Goal: Information Seeking & Learning: Compare options

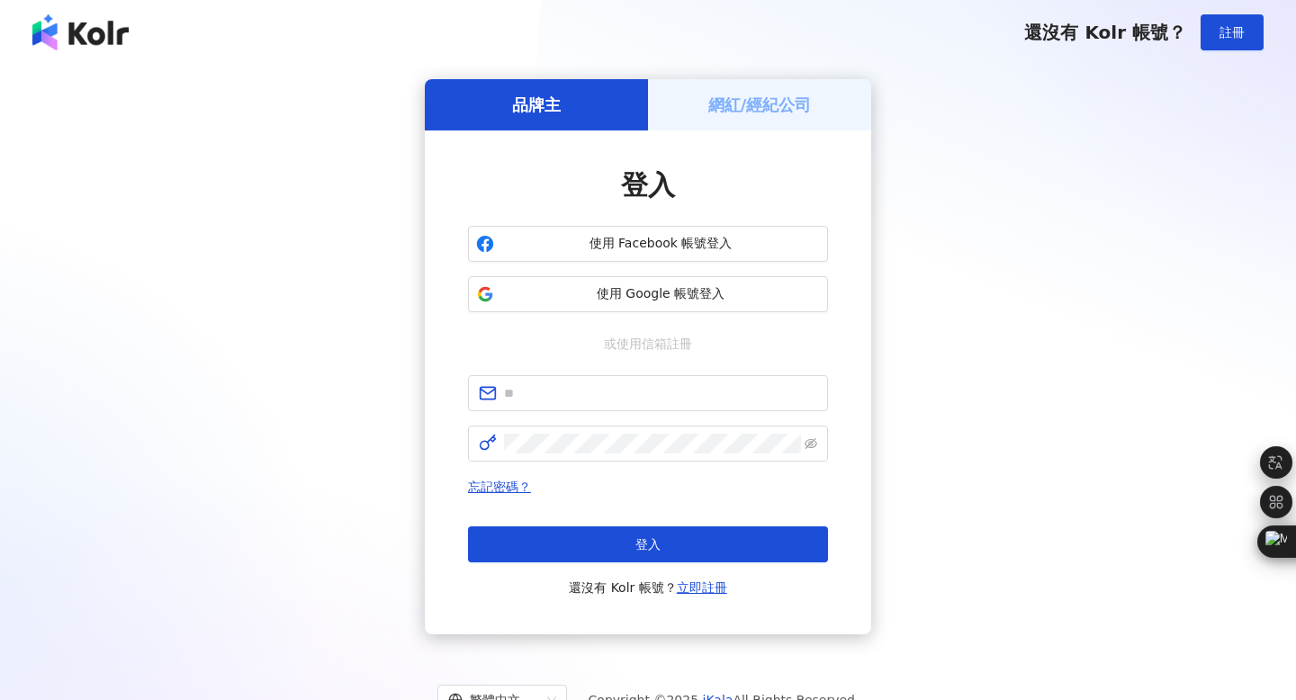
click at [652, 292] on span "使用 Google 帳號登入" at bounding box center [660, 294] width 319 height 18
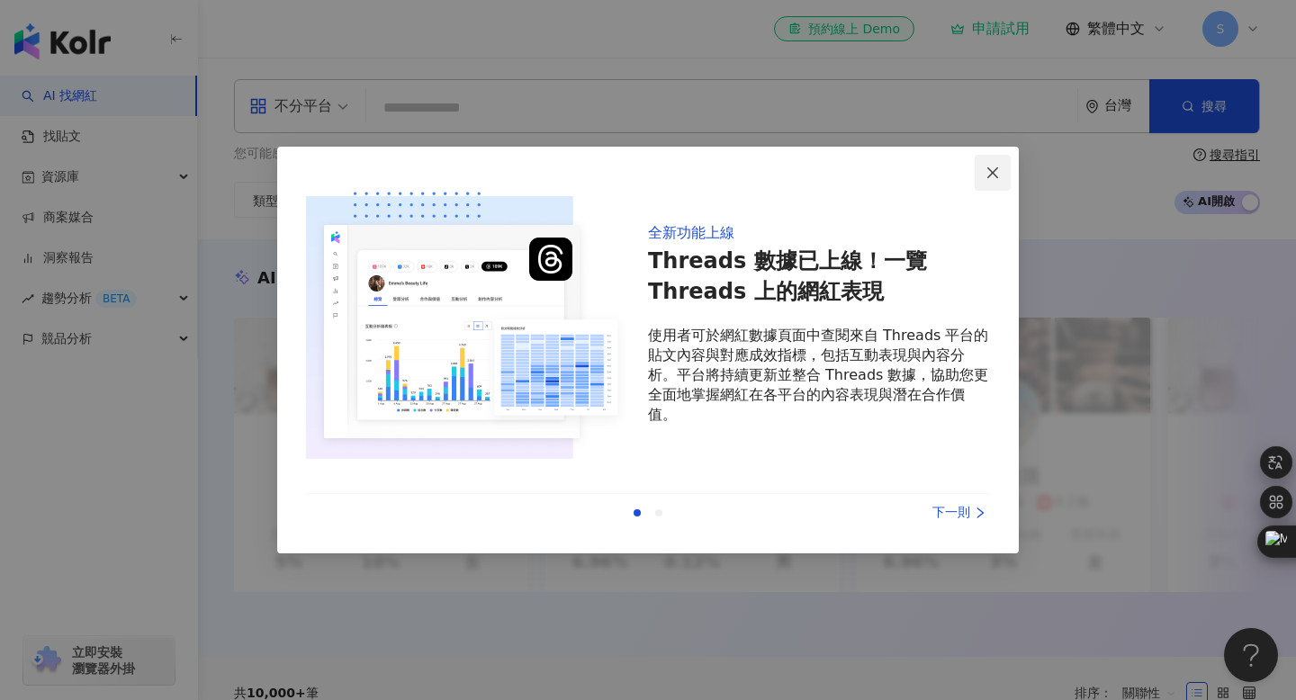
click at [1000, 180] on button "Close" at bounding box center [992, 173] width 36 height 36
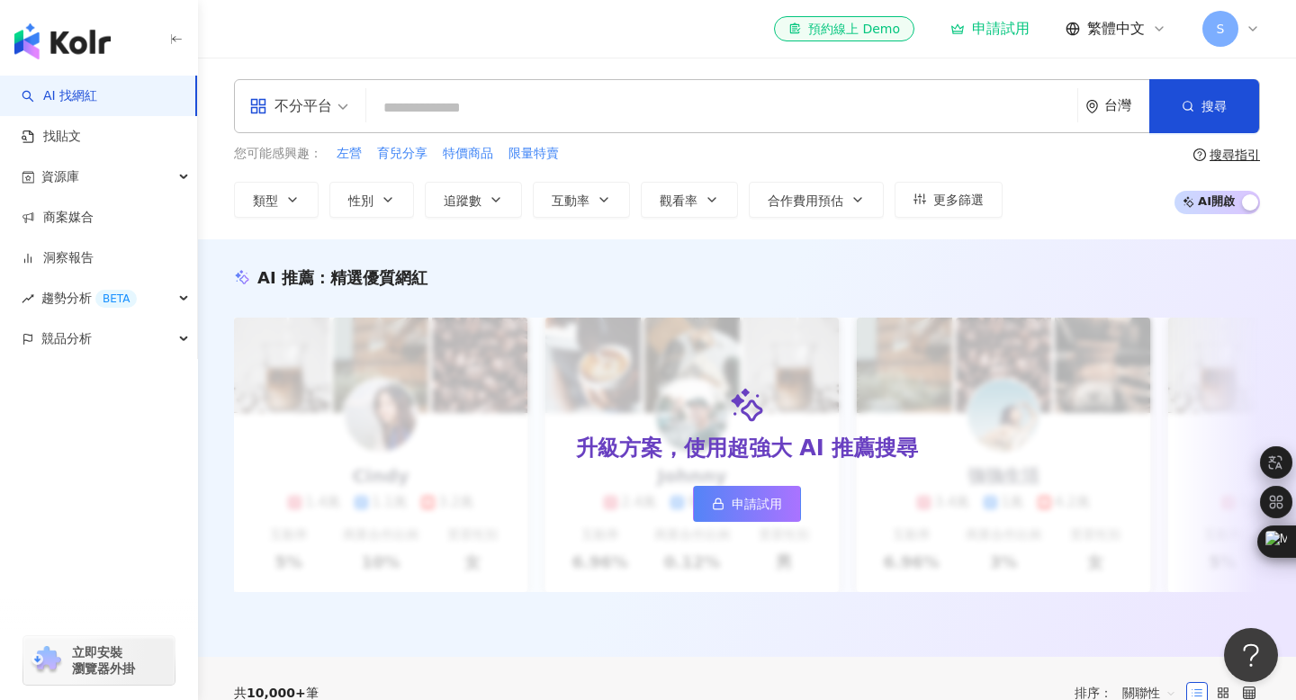
click at [457, 116] on input "search" at bounding box center [721, 108] width 696 height 34
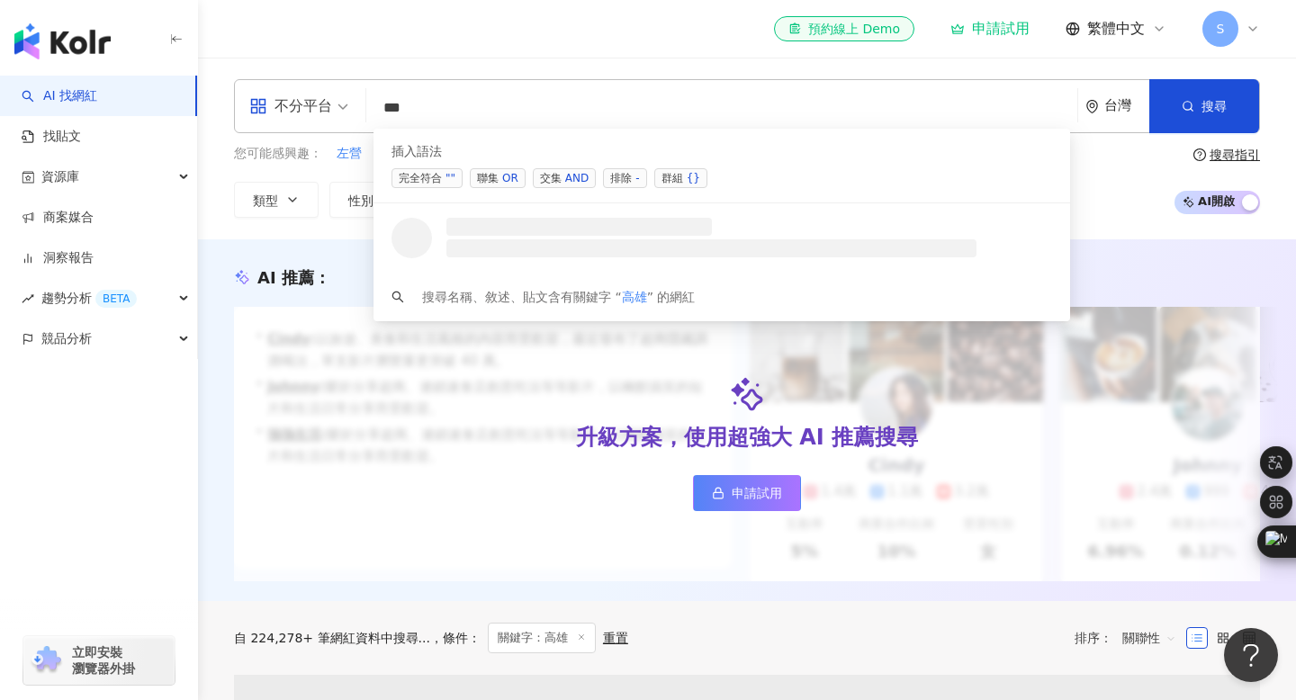
click at [493, 104] on input "**" at bounding box center [721, 108] width 696 height 34
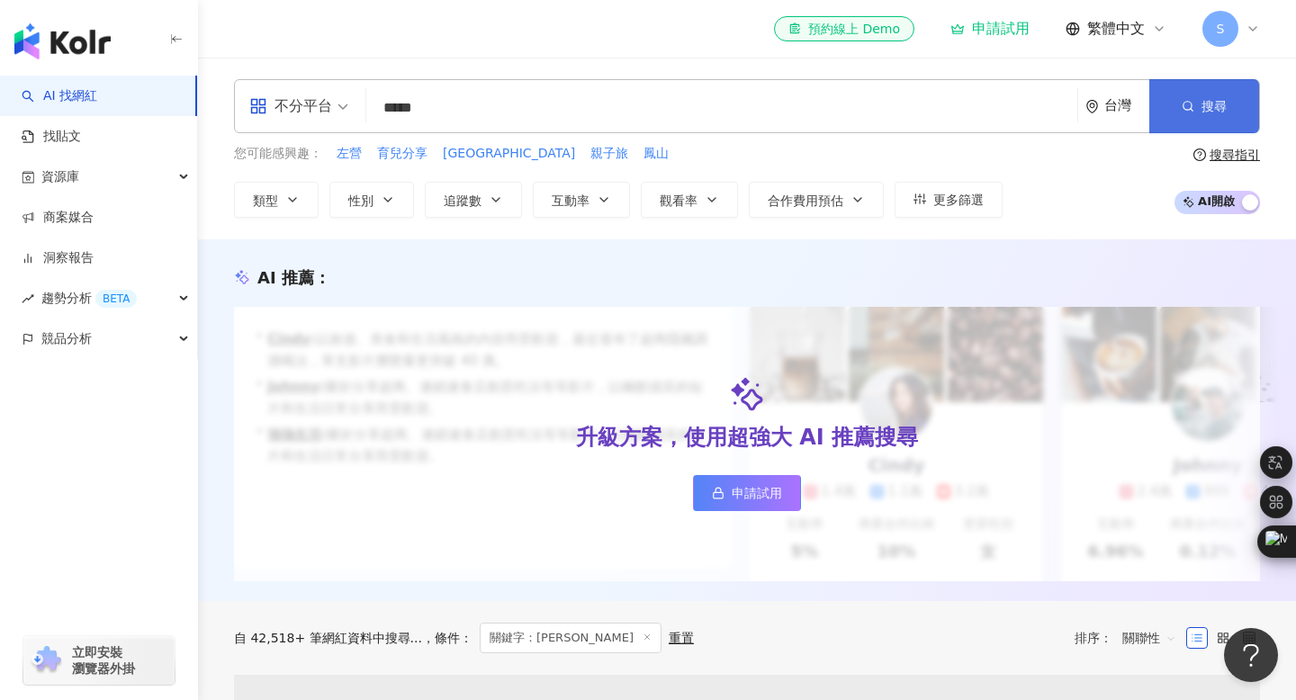
type input "*****"
click at [1178, 104] on button "搜尋" at bounding box center [1204, 106] width 110 height 54
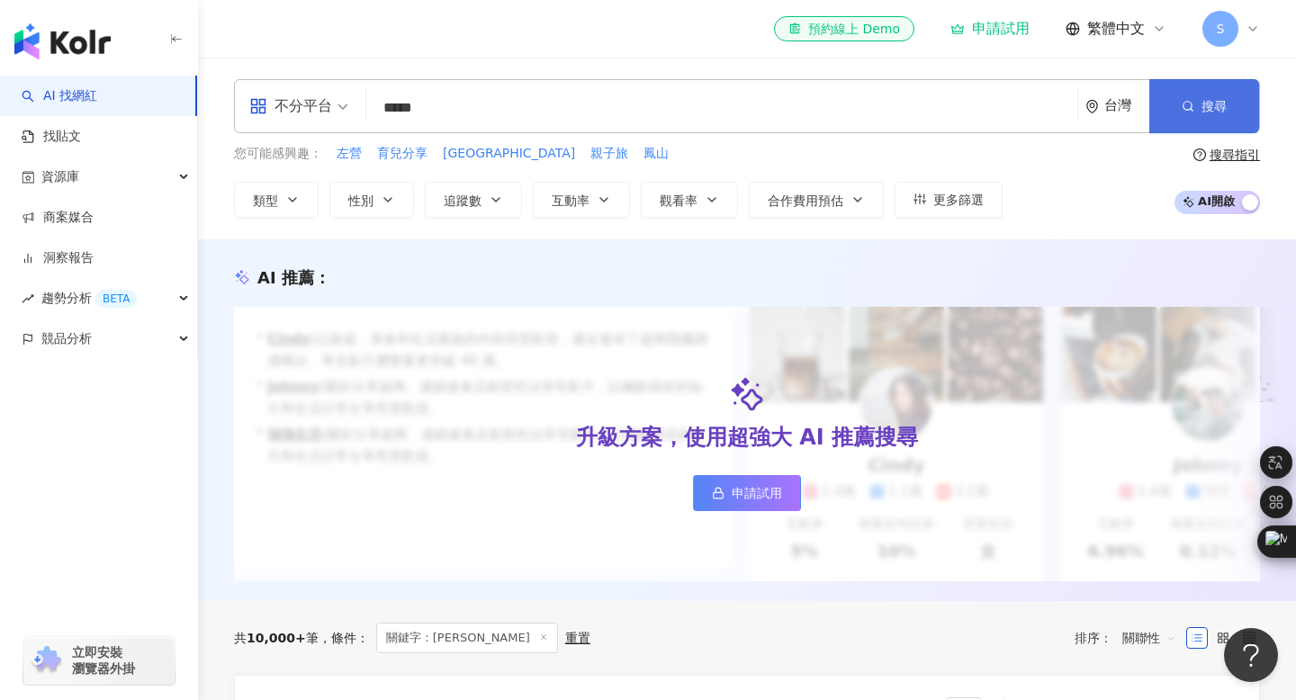
click at [1227, 99] on button "搜尋" at bounding box center [1204, 106] width 110 height 54
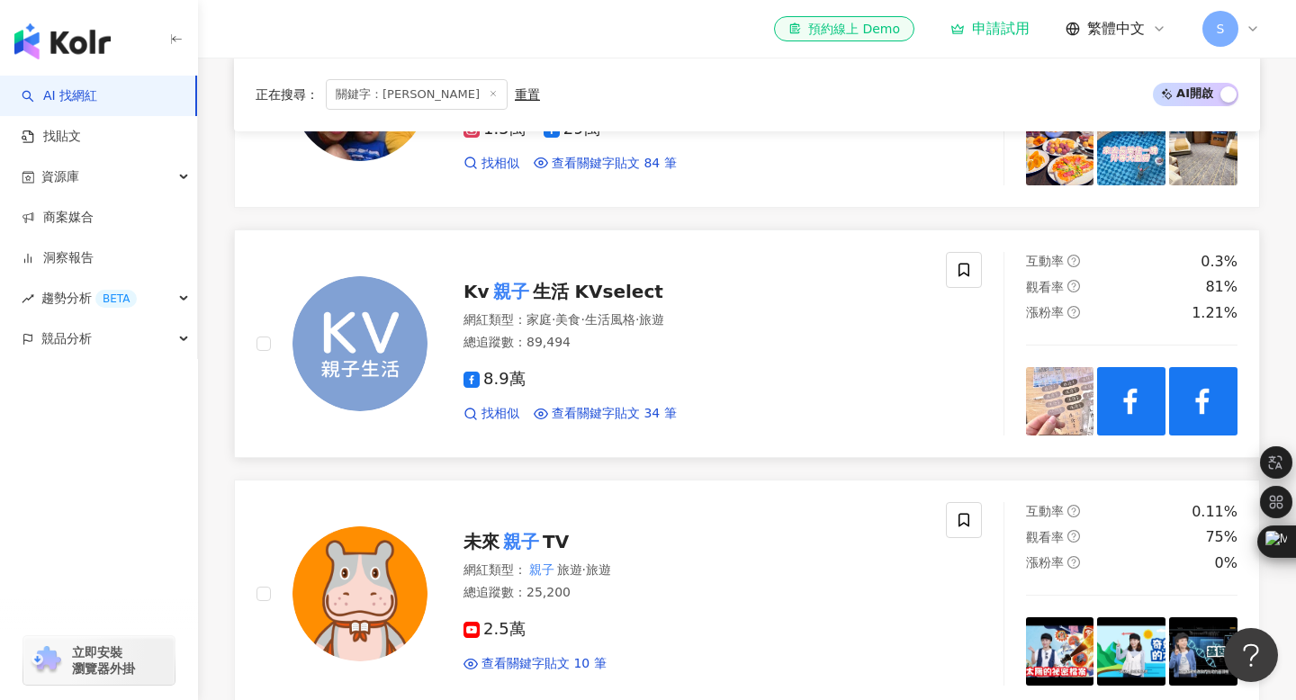
scroll to position [925, 0]
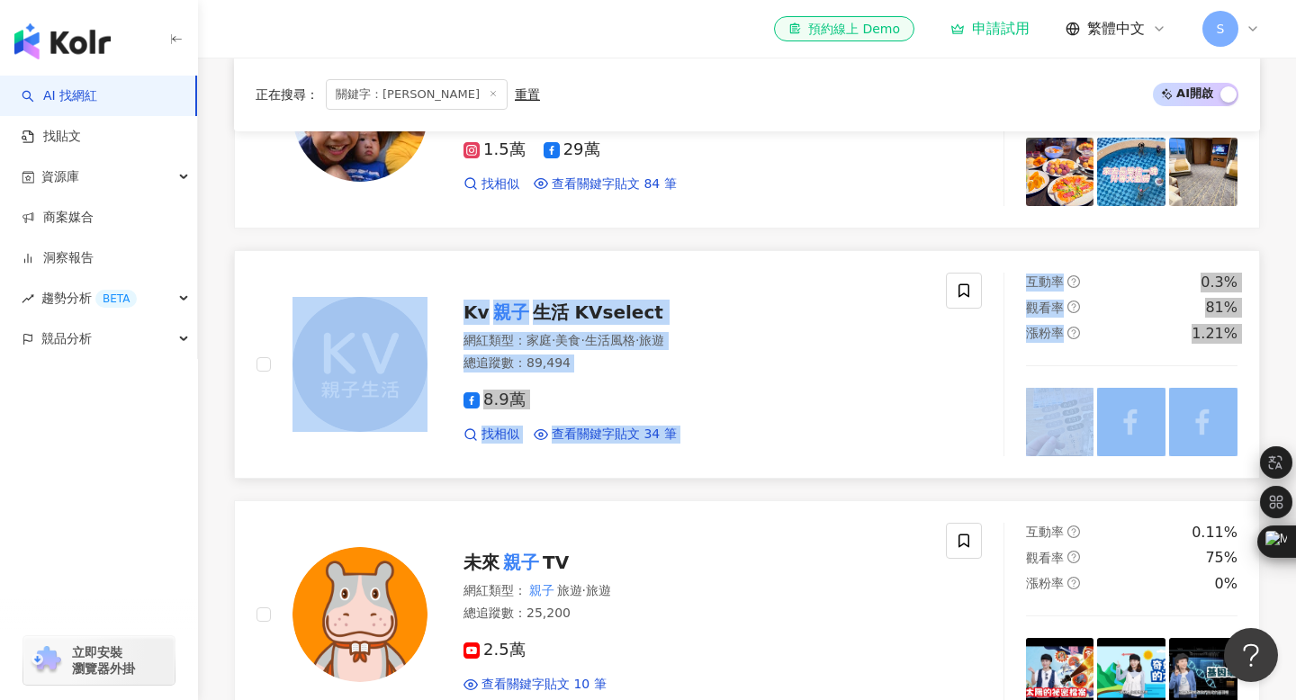
click at [730, 372] on div "網紅類型 ： 家庭 · 美食 · 生活風格 · 旅遊 總追蹤數 ： 89,494" at bounding box center [693, 354] width 461 height 44
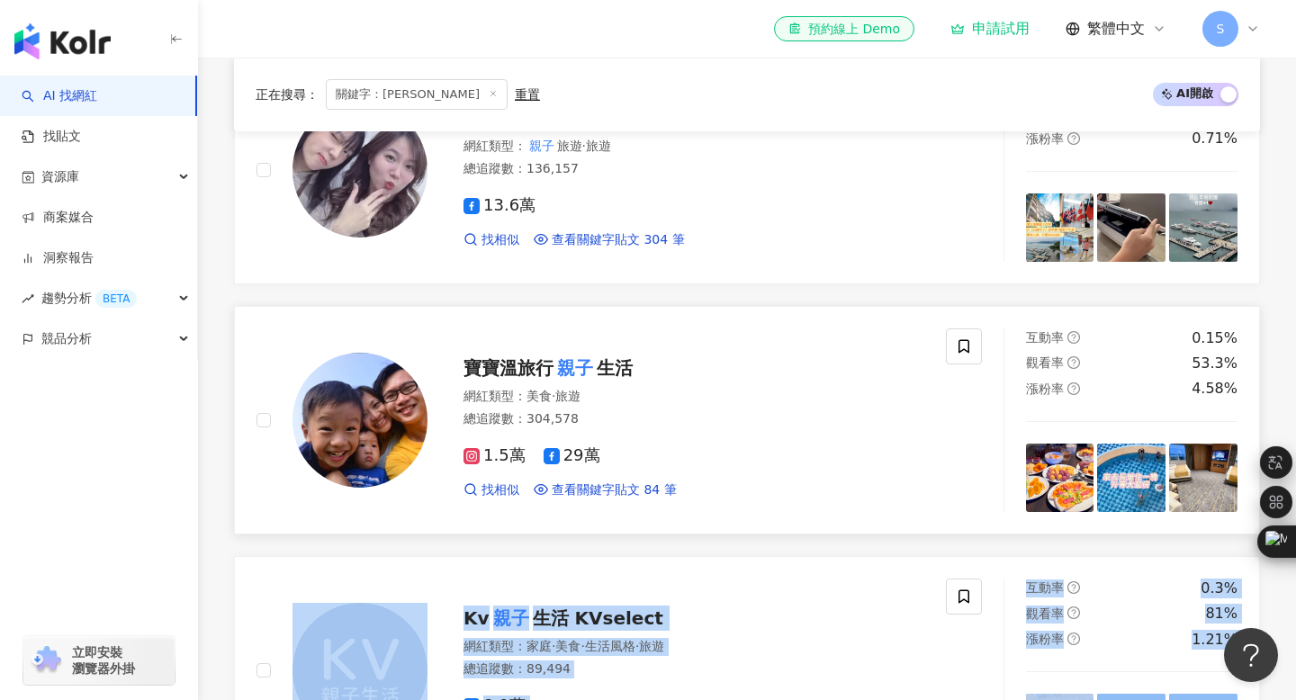
click at [543, 367] on span "寶寶溫旅行" at bounding box center [508, 368] width 90 height 22
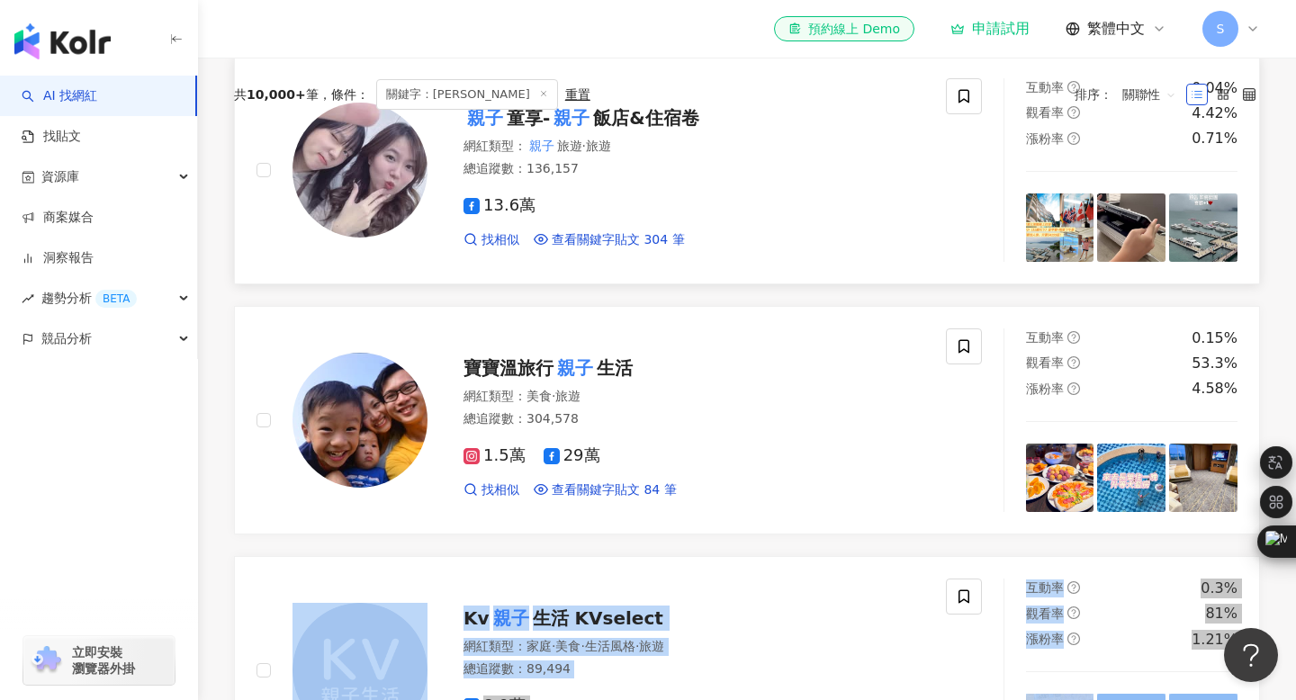
scroll to position [406, 0]
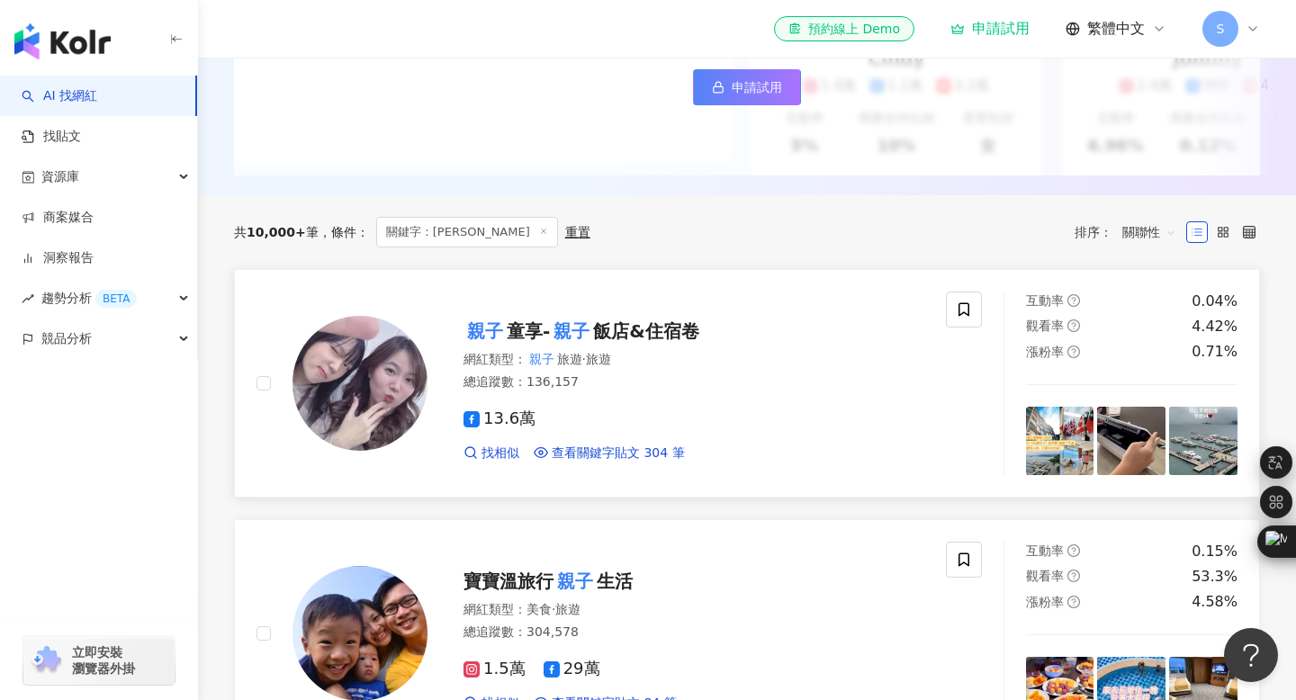
click at [509, 334] on span "童享-" at bounding box center [528, 331] width 43 height 22
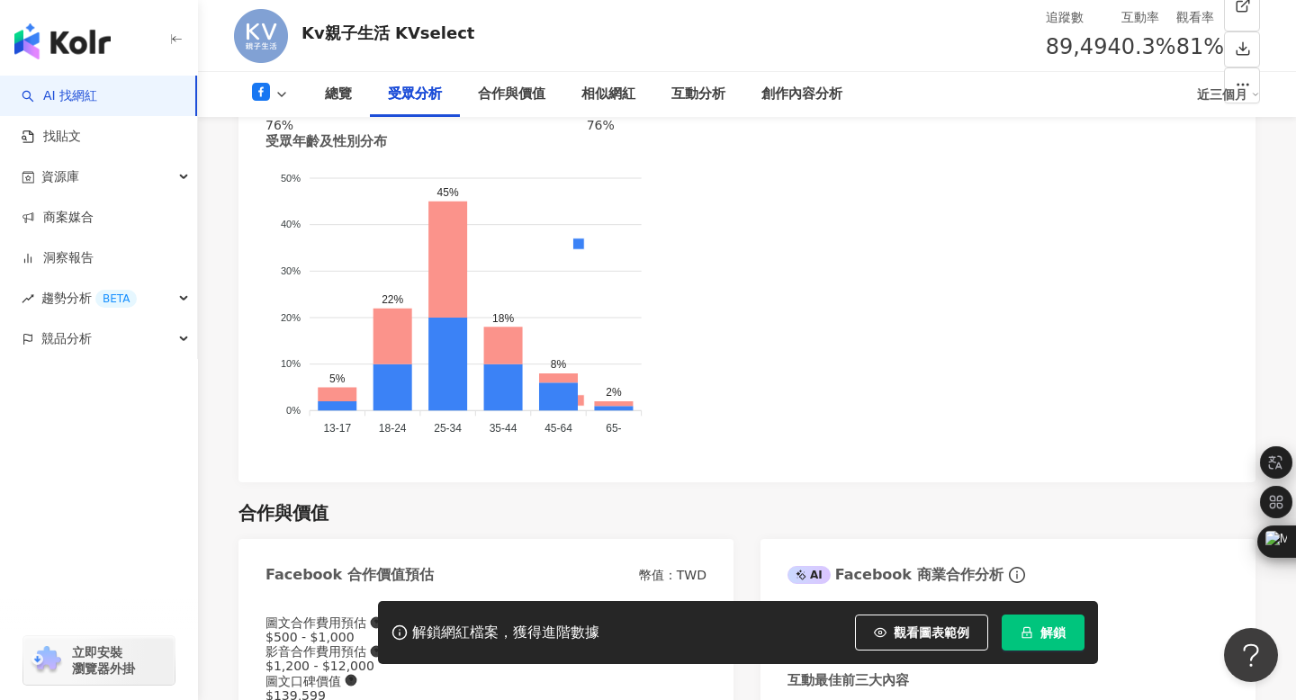
scroll to position [2022, 0]
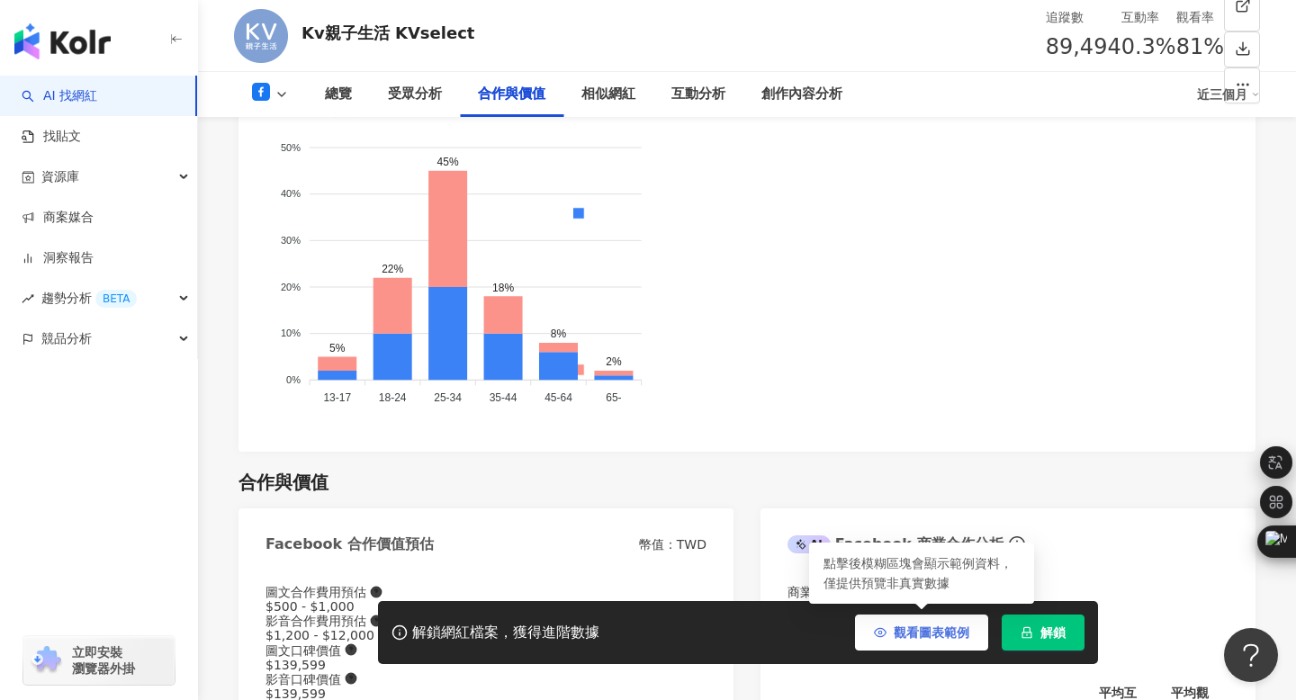
click at [947, 639] on span "觀看圖表範例" at bounding box center [931, 632] width 76 height 14
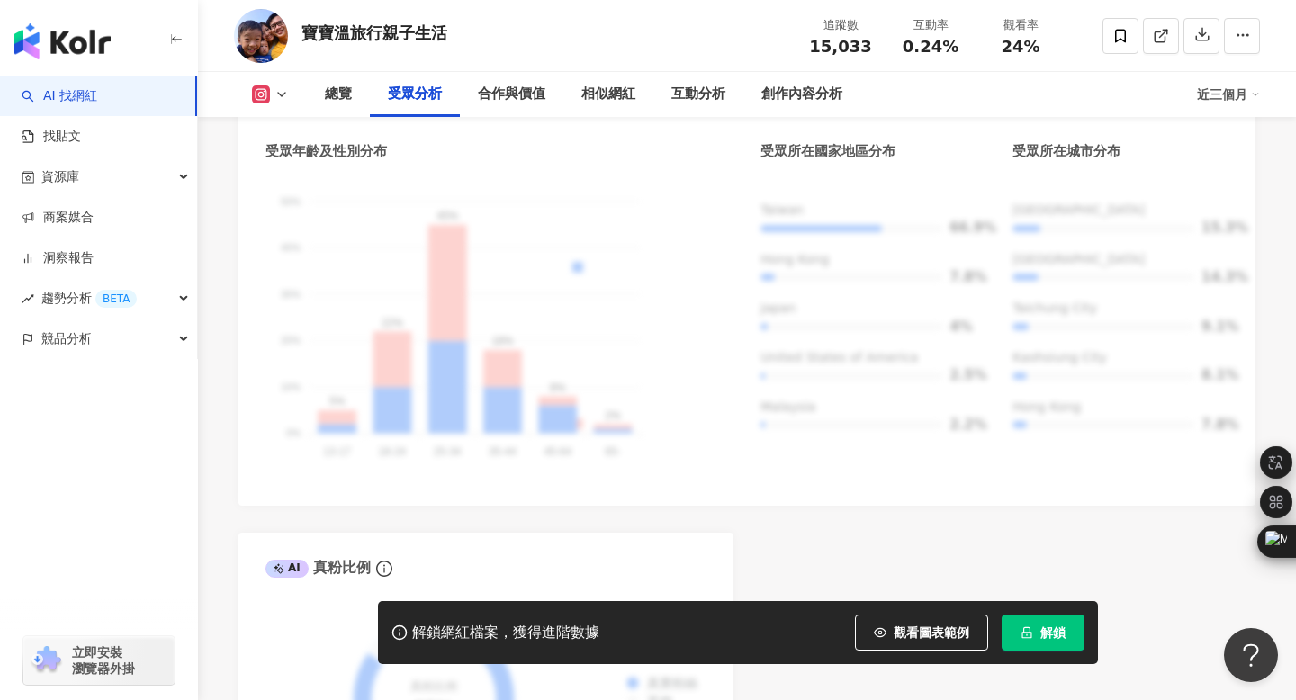
scroll to position [1772, 0]
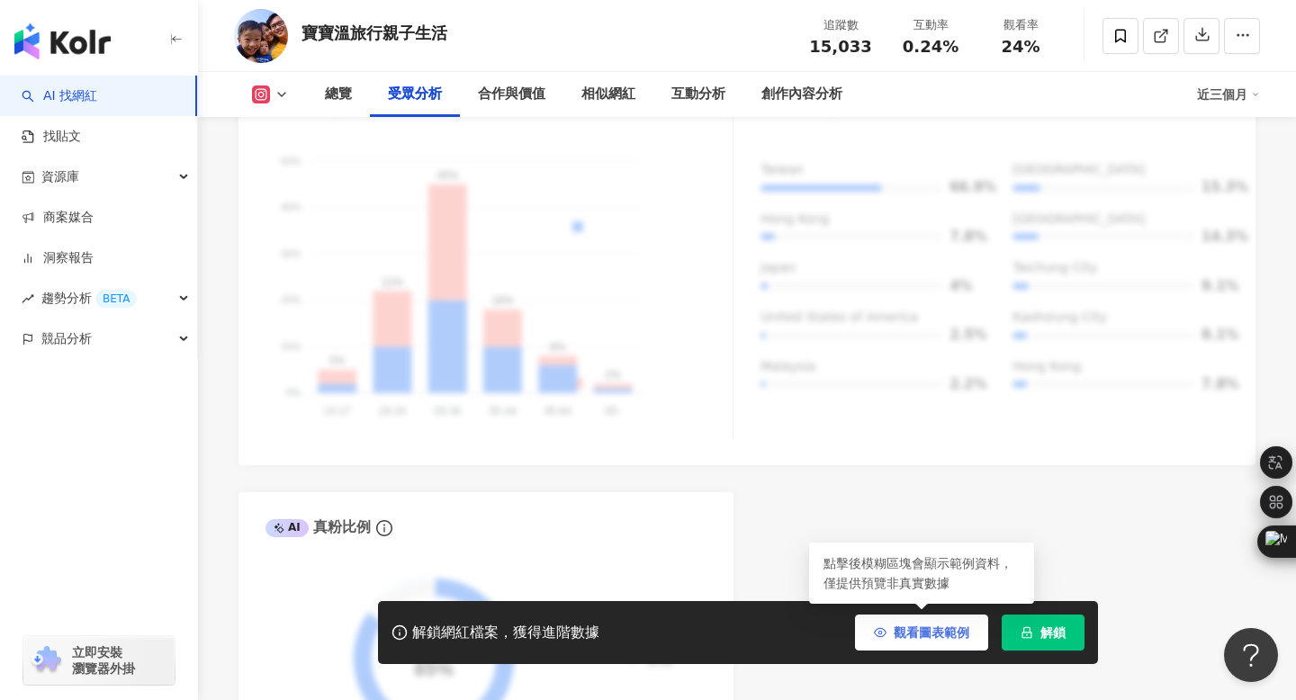
click at [930, 642] on button "觀看圖表範例" at bounding box center [921, 633] width 133 height 36
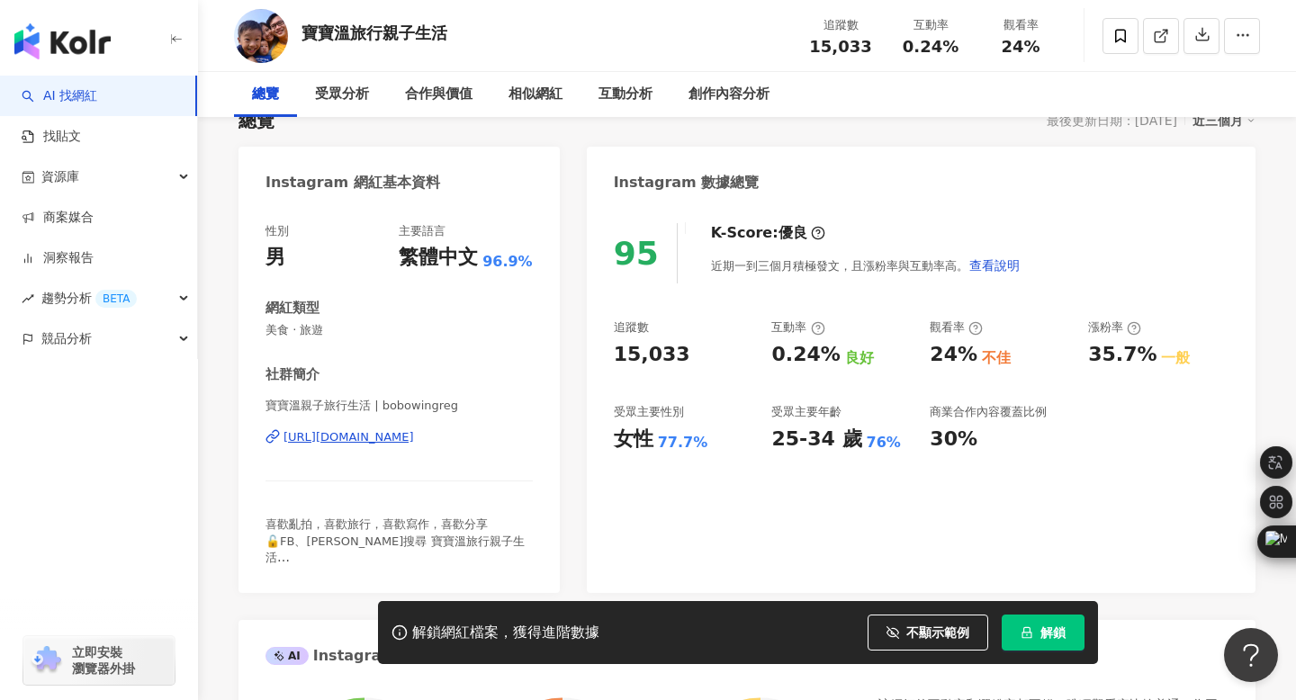
scroll to position [0, 0]
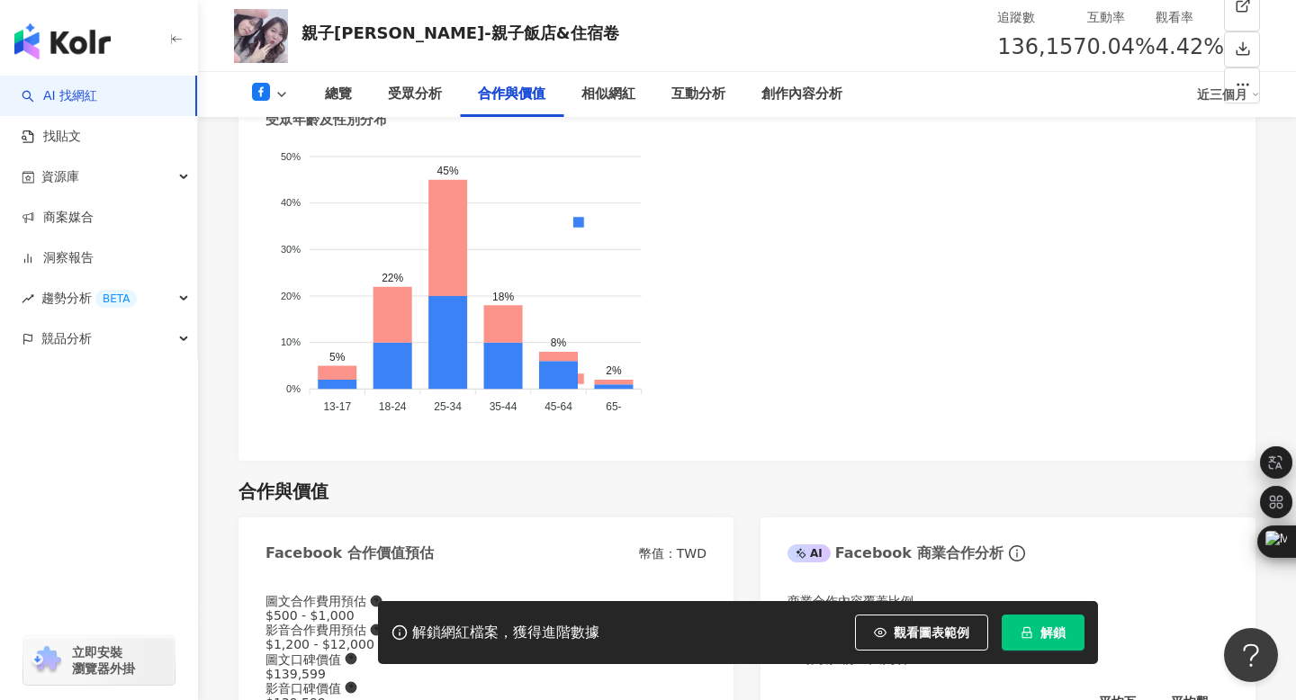
scroll to position [2152, 0]
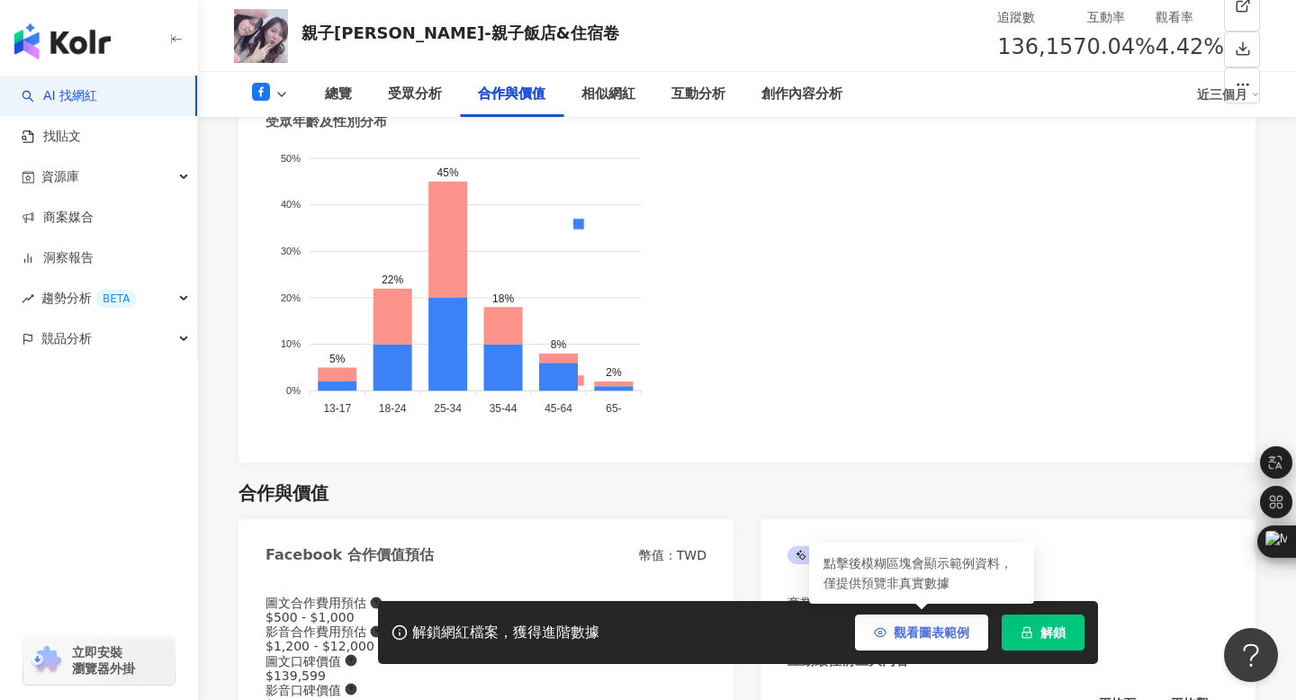
click at [902, 623] on button "觀看圖表範例" at bounding box center [921, 633] width 133 height 36
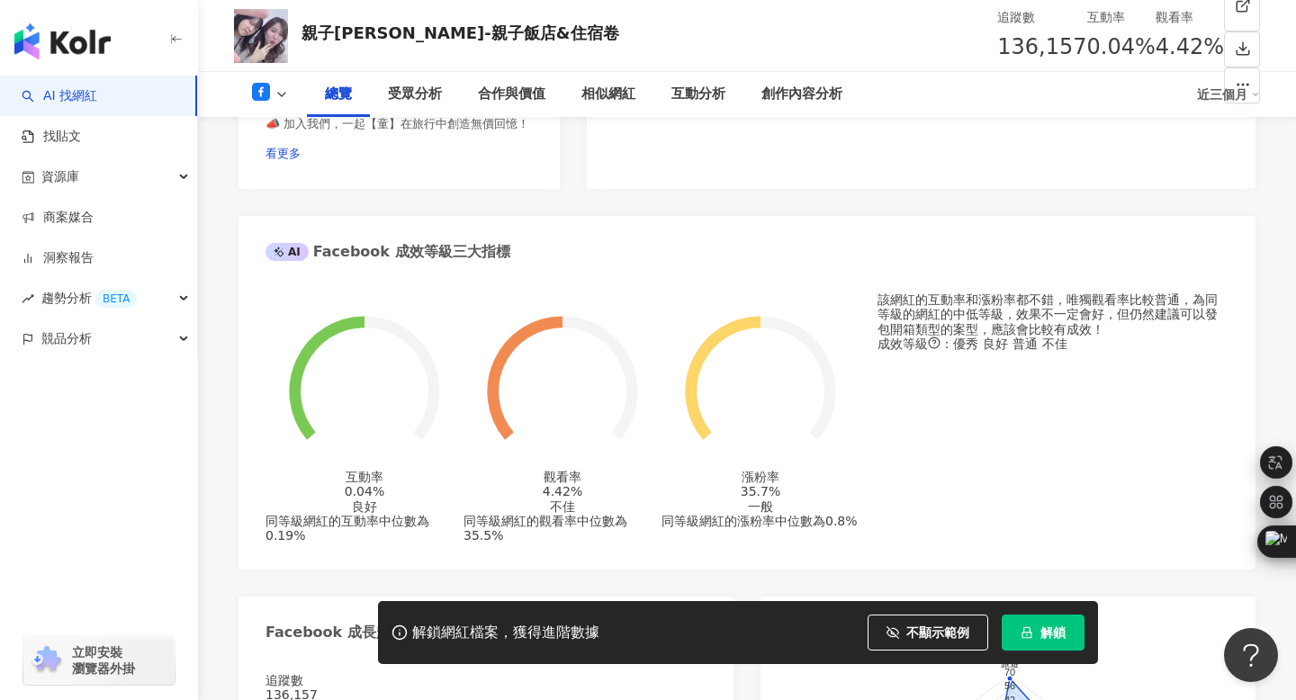
scroll to position [0, 0]
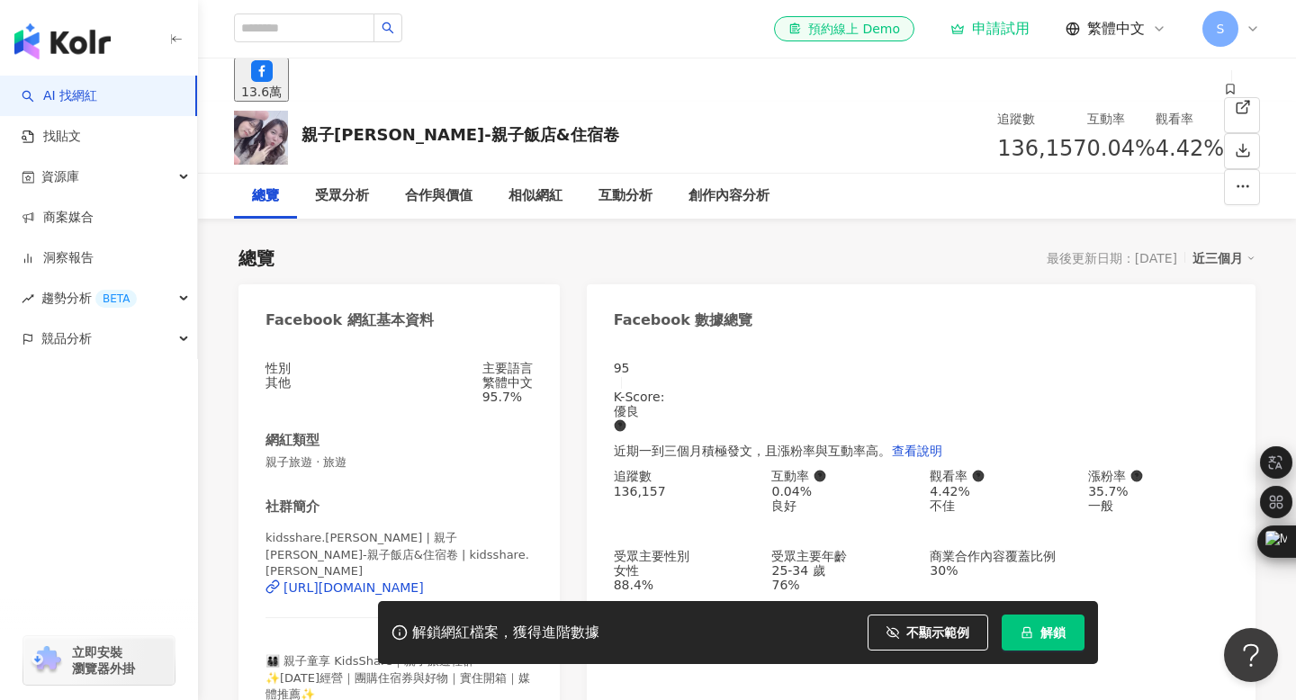
click at [90, 49] on img "button" at bounding box center [62, 41] width 96 height 36
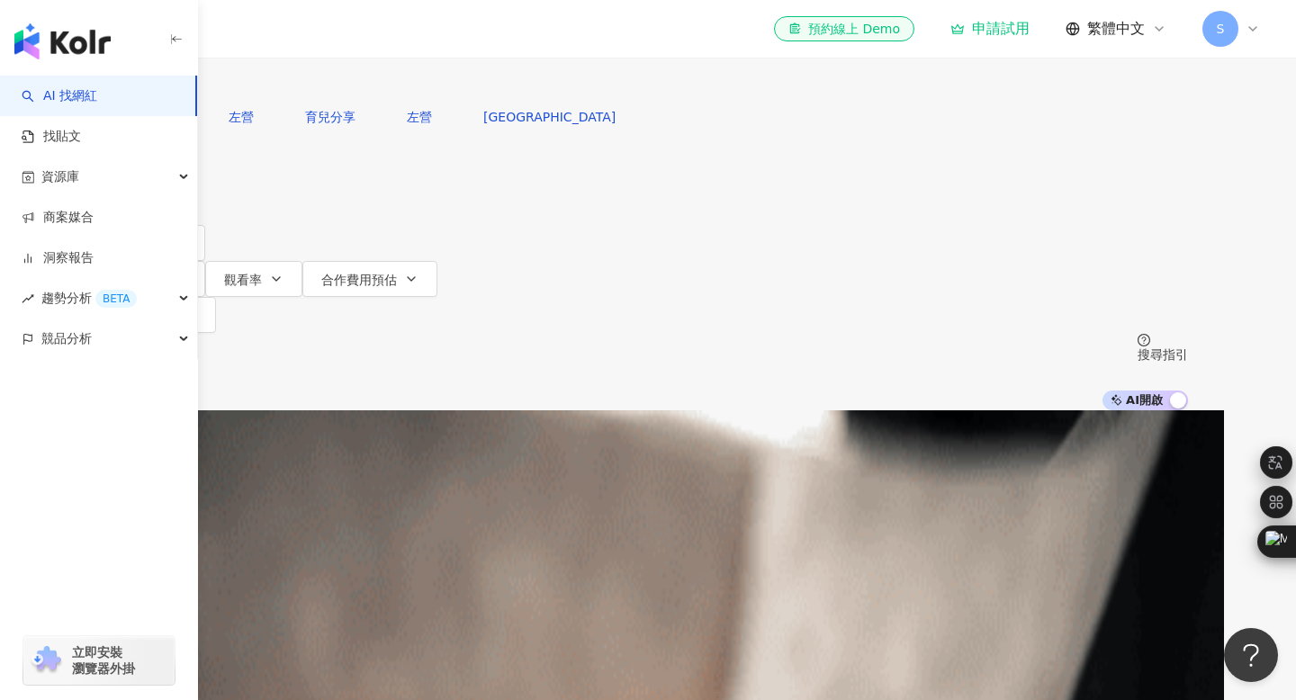
click at [1111, 63] on div "台灣" at bounding box center [648, 56] width 1080 height 14
click at [1023, 104] on span "台灣" at bounding box center [1043, 90] width 41 height 29
type input "**"
click at [370, 34] on input "search" at bounding box center [297, 17] width 146 height 34
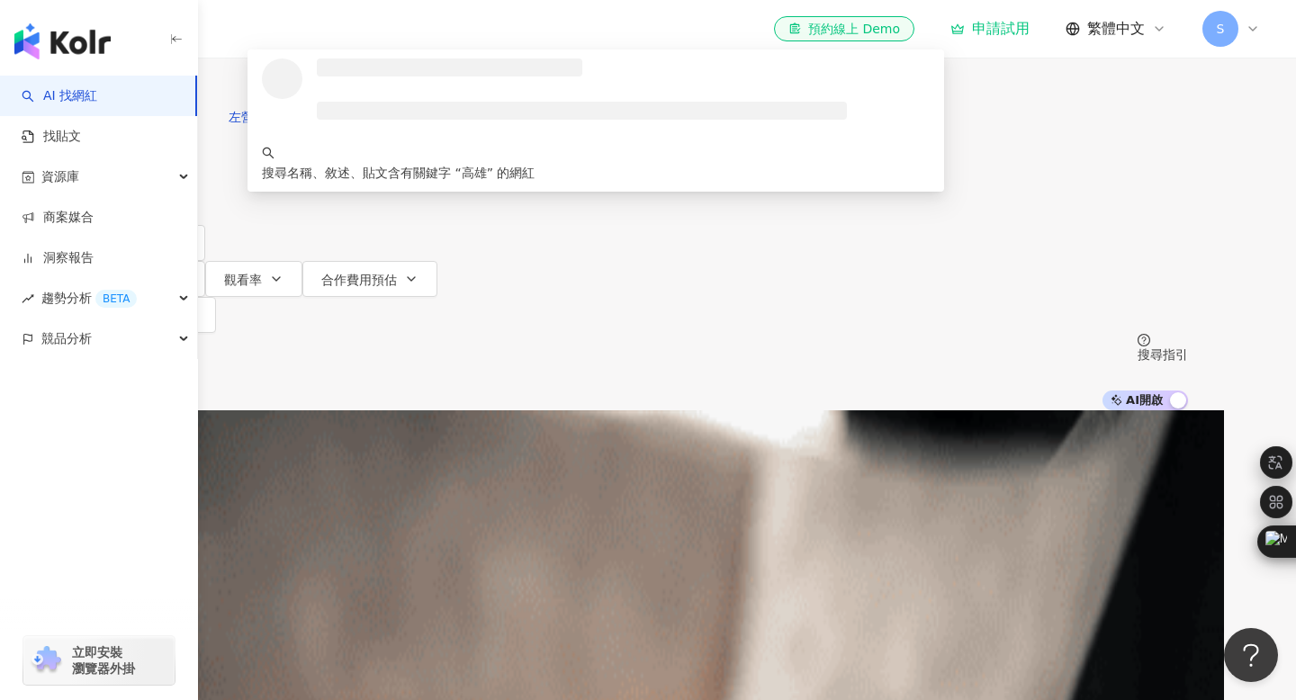
type input "**"
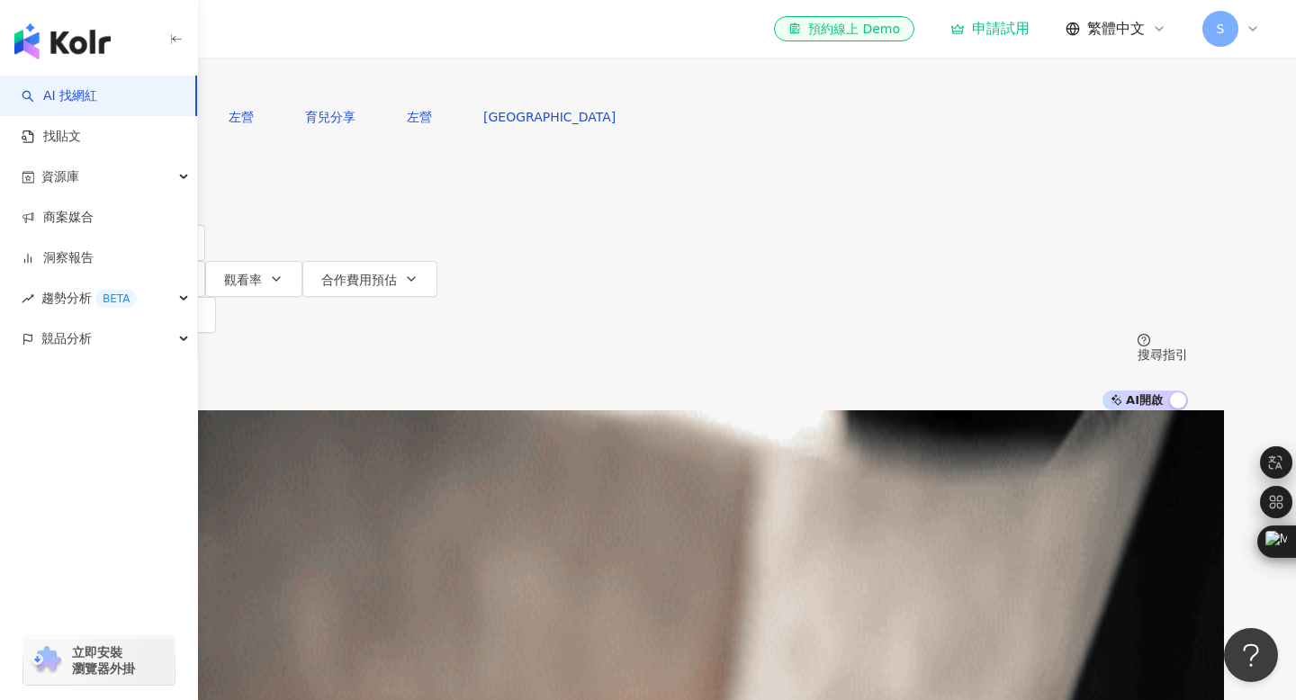
click at [191, 99] on button "搜尋" at bounding box center [149, 81] width 83 height 36
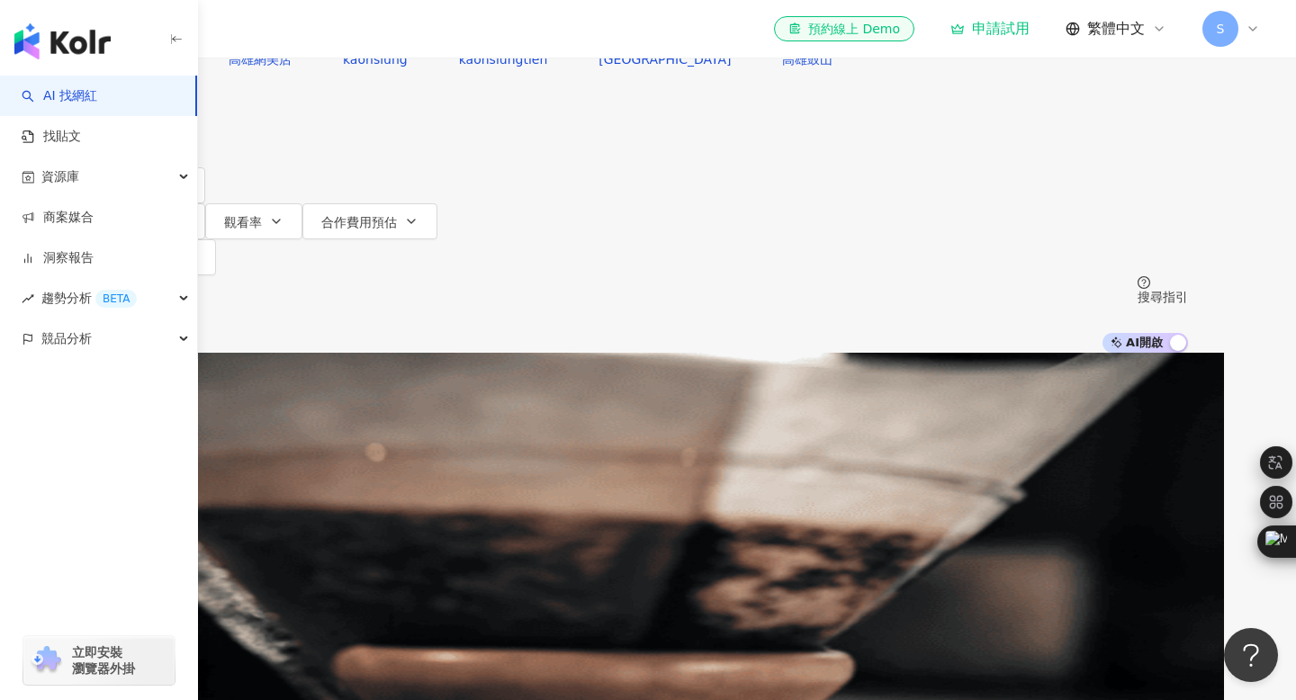
scroll to position [71, 0]
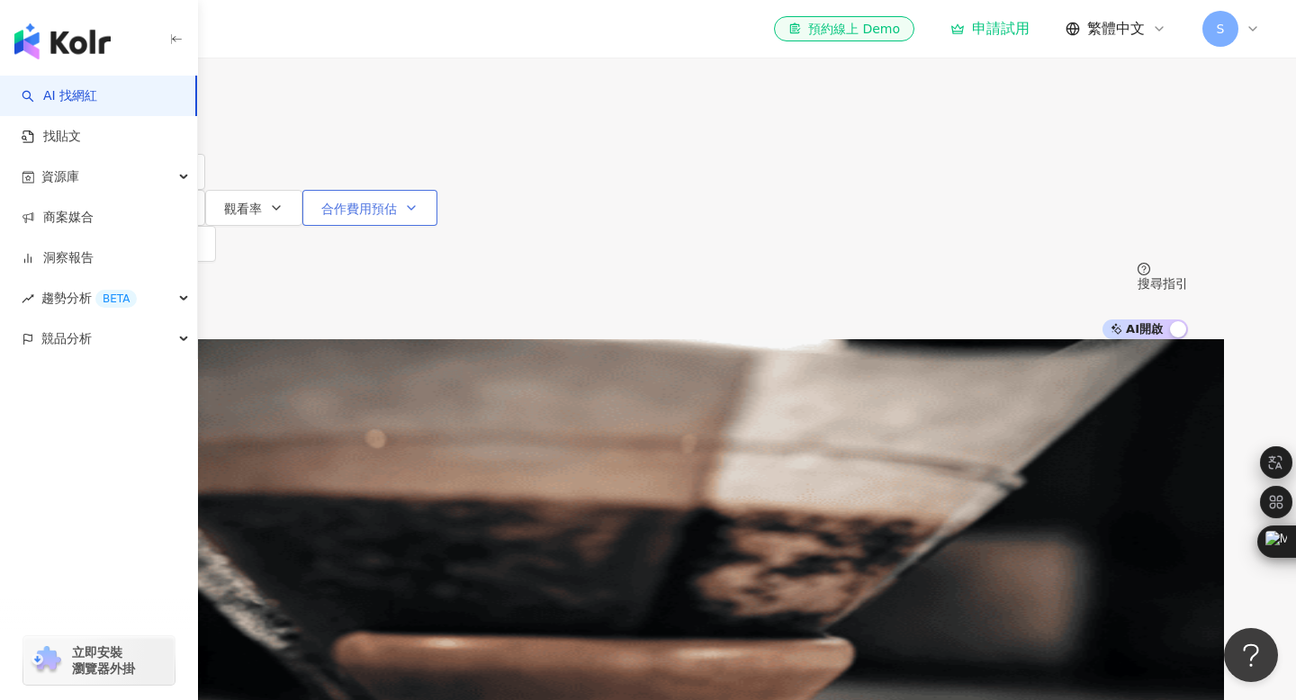
click at [437, 190] on button "合作費用預估" at bounding box center [369, 208] width 135 height 36
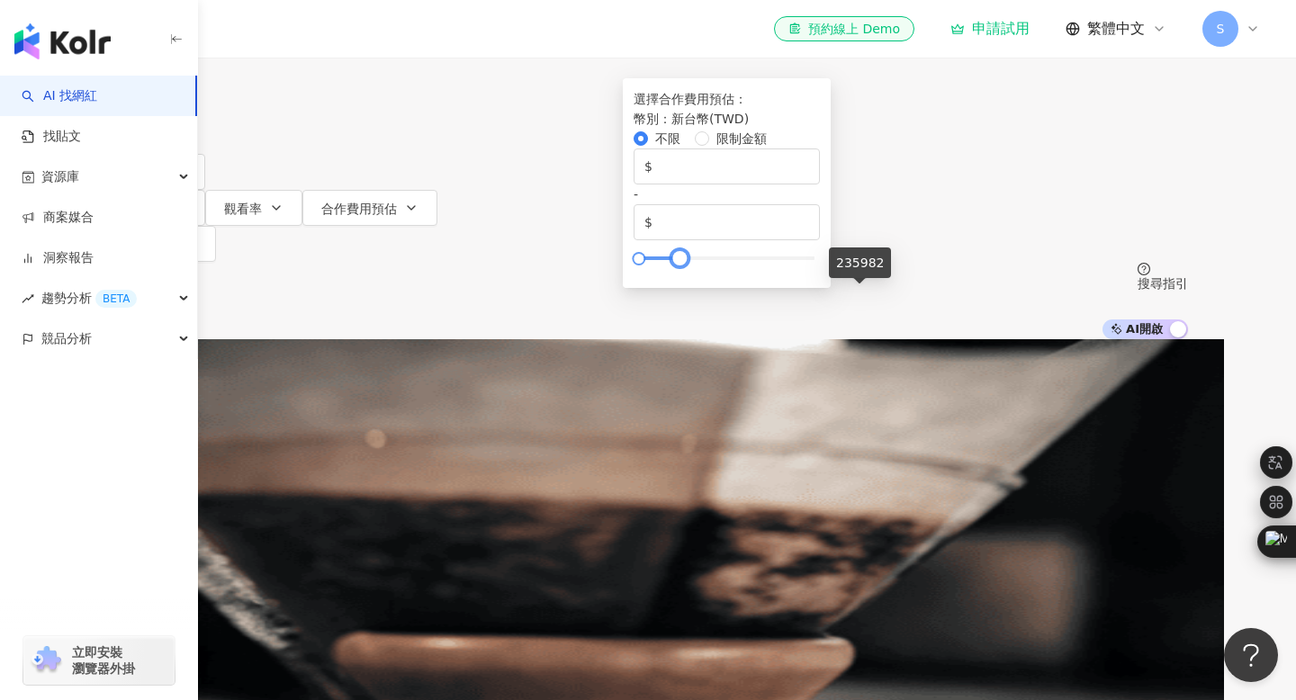
drag, startPoint x: 1152, startPoint y: 296, endPoint x: 839, endPoint y: 288, distance: 313.2
click at [685, 264] on div at bounding box center [680, 259] width 10 height 10
drag, startPoint x: 839, startPoint y: 288, endPoint x: 778, endPoint y: 289, distance: 60.3
click at [649, 264] on div at bounding box center [644, 259] width 10 height 10
drag, startPoint x: 1050, startPoint y: 261, endPoint x: 878, endPoint y: 261, distance: 171.9
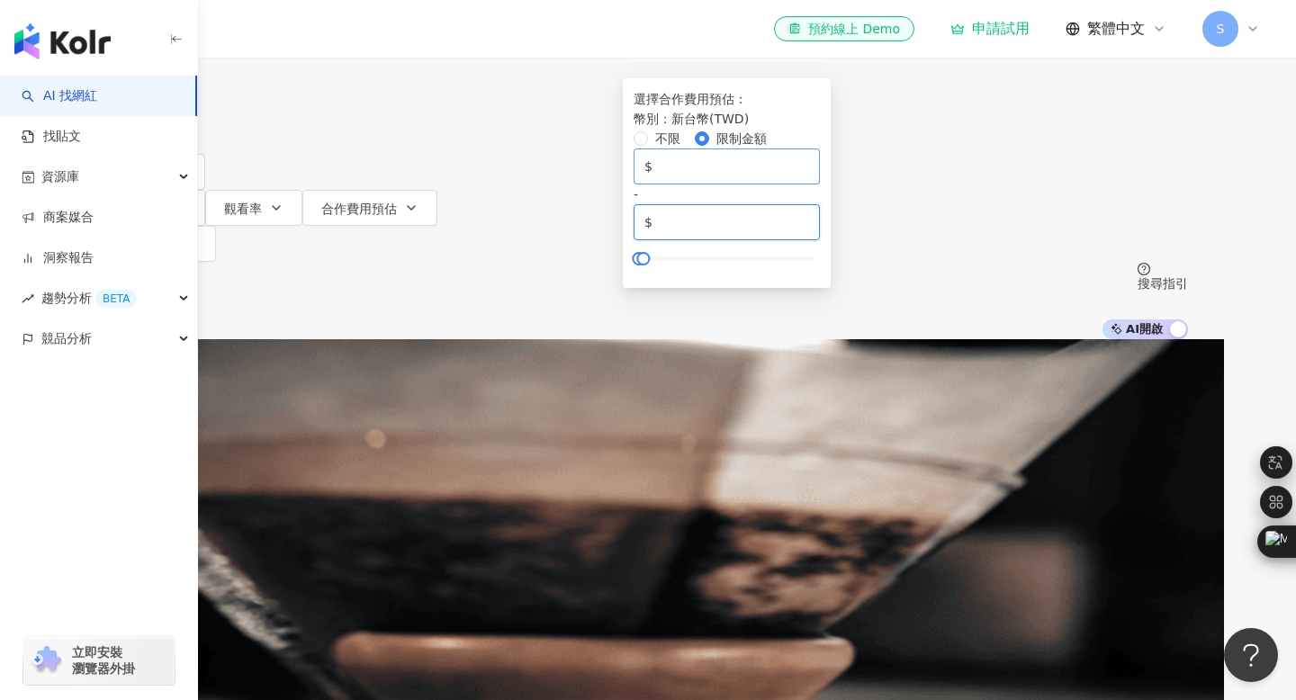
click at [820, 240] on div "$ * - $ *****" at bounding box center [726, 194] width 186 height 92
type input "****"
click at [820, 264] on div "不限 限制金額 $ * - $ ****" at bounding box center [726, 196] width 186 height 135
click at [830, 288] on div "選擇合作費用預估 ： 幣別 ： 新台幣 ( TWD ) 不限 限制金額 $ * - $ ****" at bounding box center [727, 183] width 208 height 210
click at [699, 339] on div "AI 推薦 ：" at bounding box center [648, 347] width 1080 height 16
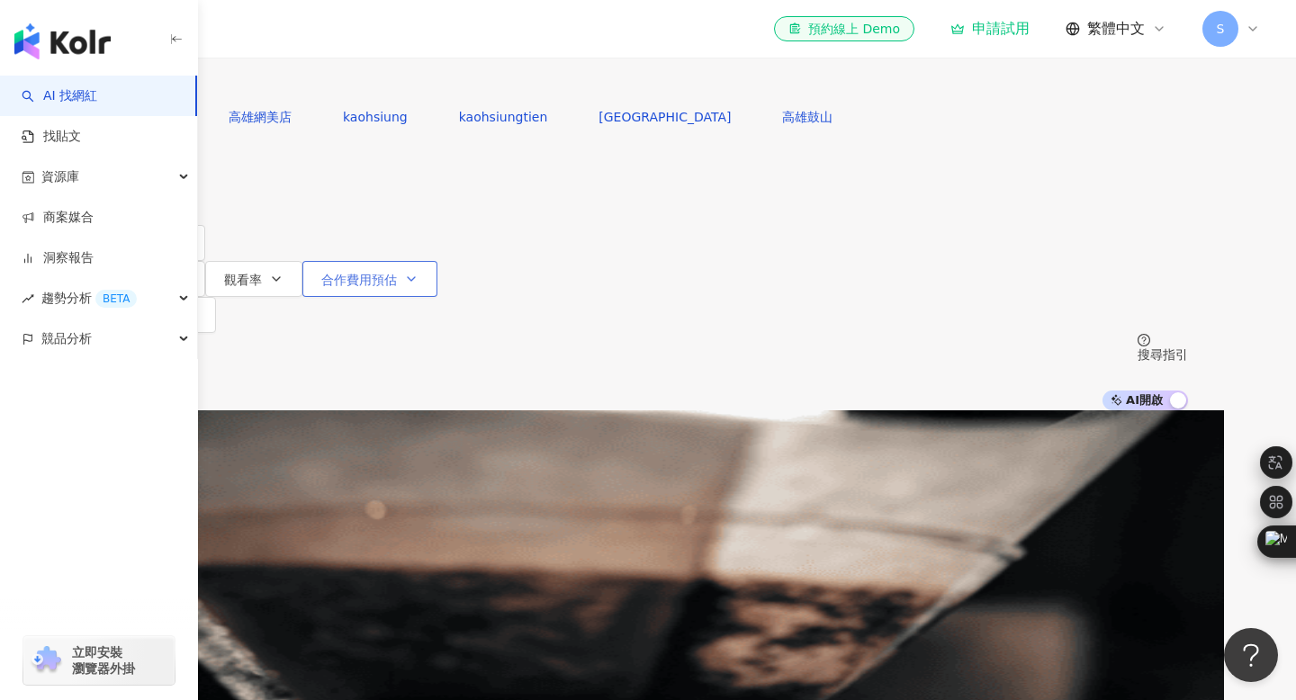
click at [437, 261] on button "合作費用預估" at bounding box center [369, 279] width 135 height 36
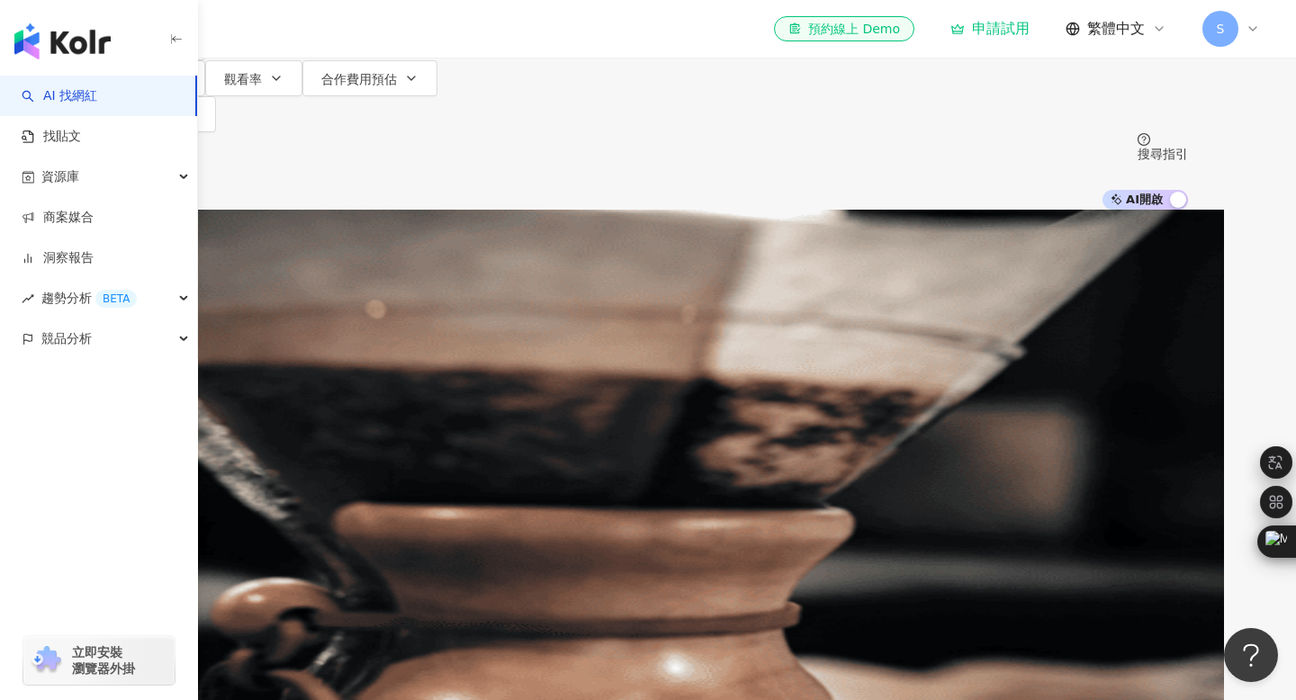
scroll to position [228, 0]
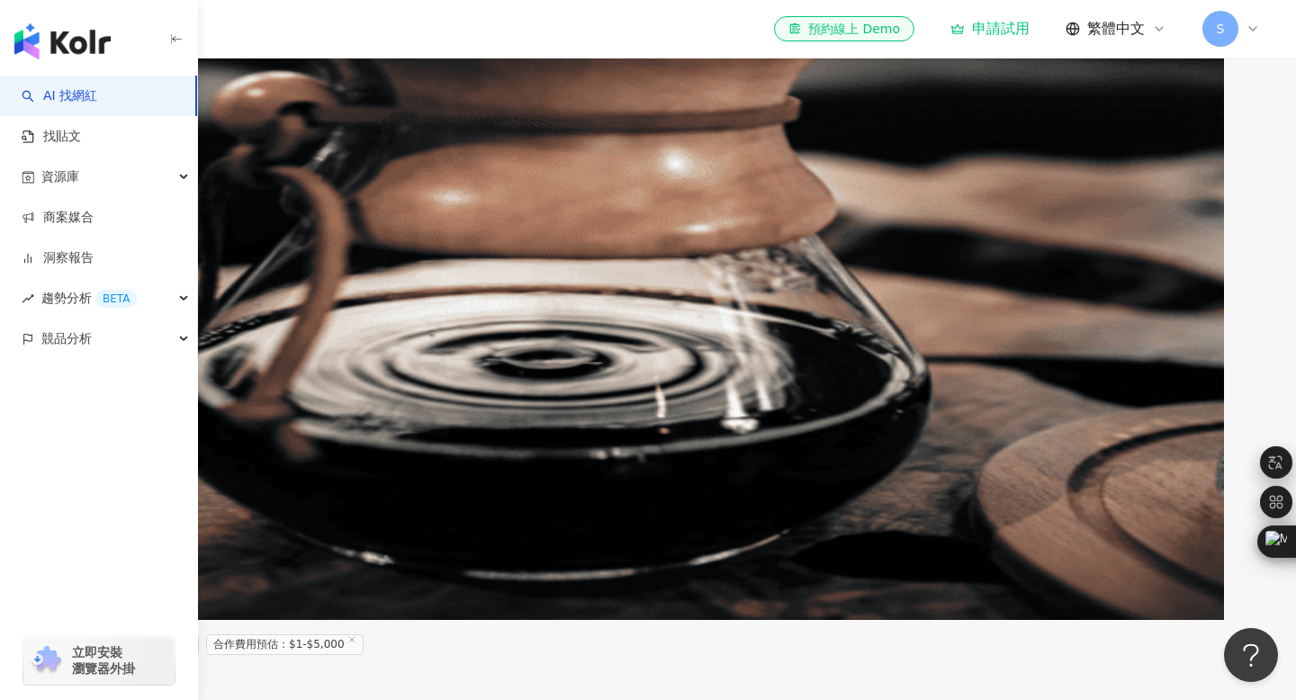
scroll to position [724, 0]
